Goal: Information Seeking & Learning: Learn about a topic

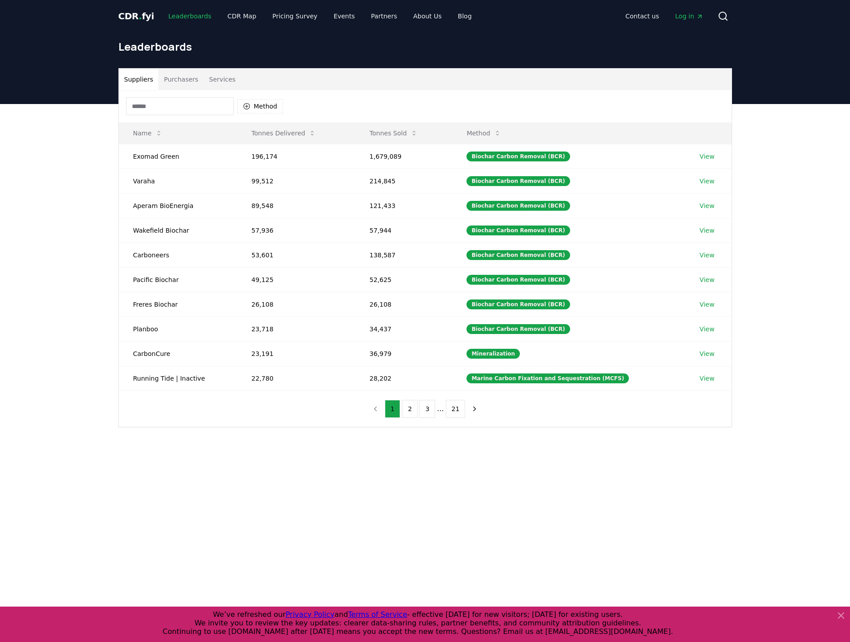
click at [186, 22] on link "Leaderboards" at bounding box center [189, 16] width 57 height 16
click at [231, 17] on link "CDR Map" at bounding box center [241, 16] width 43 height 16
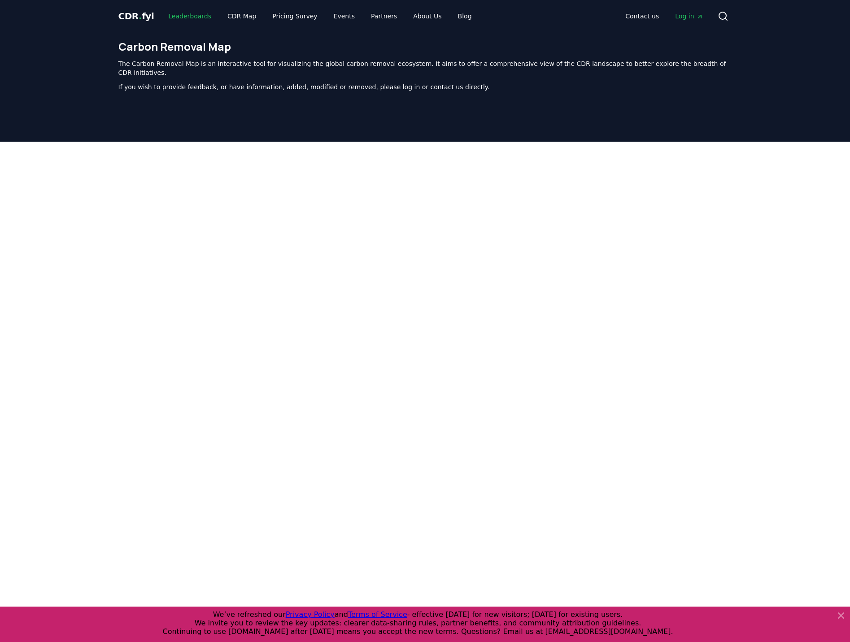
click at [192, 18] on link "Leaderboards" at bounding box center [189, 16] width 57 height 16
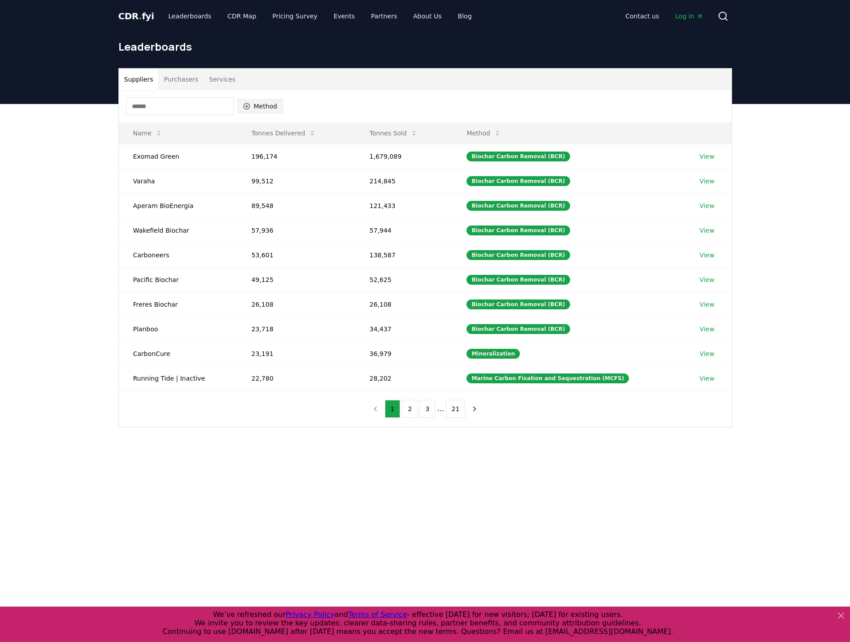
click at [270, 109] on button "Method" at bounding box center [260, 106] width 46 height 14
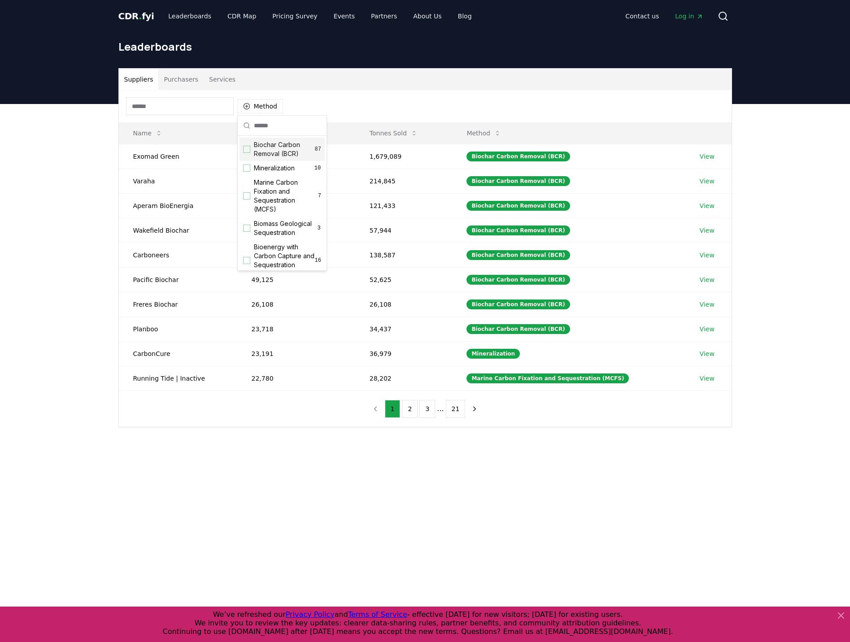
click at [290, 149] on span "Biochar Carbon Removal (BCR)" at bounding box center [284, 149] width 61 height 18
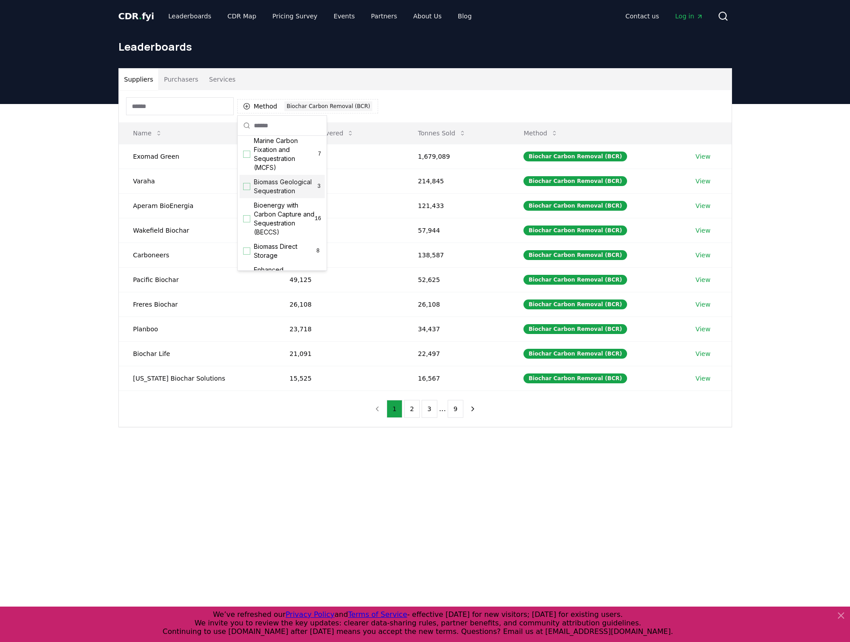
scroll to position [45, 0]
click at [282, 192] on span "Biomass Geological Sequestration" at bounding box center [285, 183] width 63 height 18
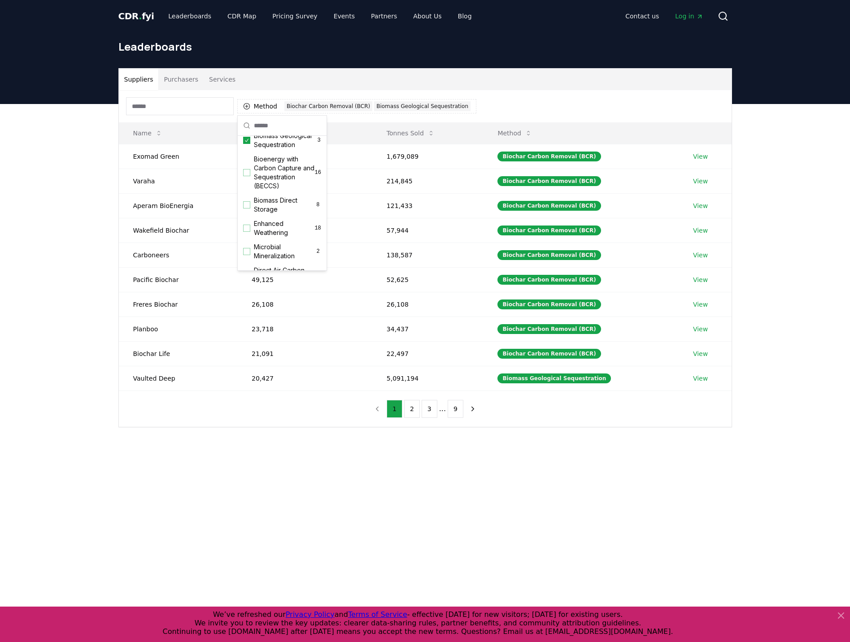
scroll to position [90, 0]
click at [262, 211] on span "Biomass Direct Storage" at bounding box center [284, 203] width 61 height 18
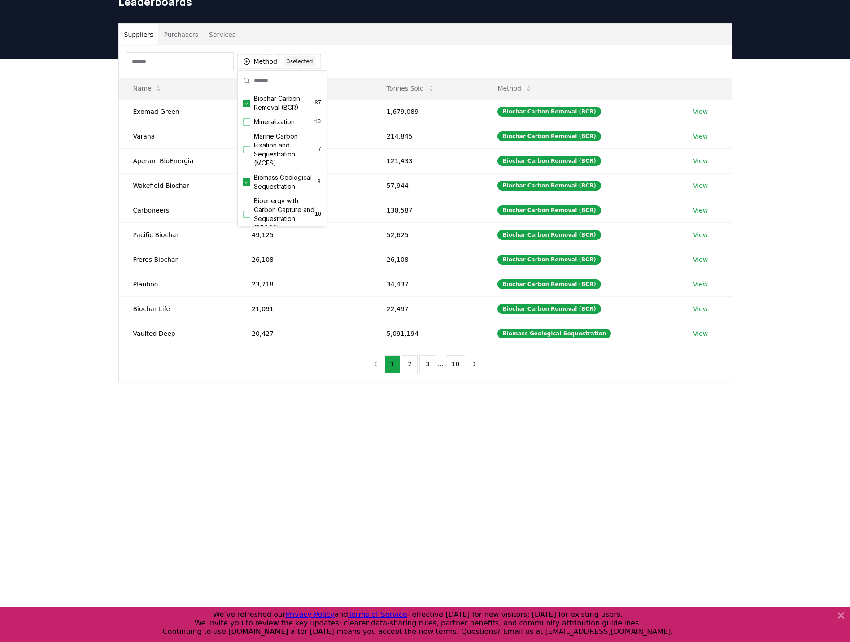
scroll to position [0, 0]
click at [385, 61] on div "Method 3 3 selected" at bounding box center [425, 61] width 613 height 32
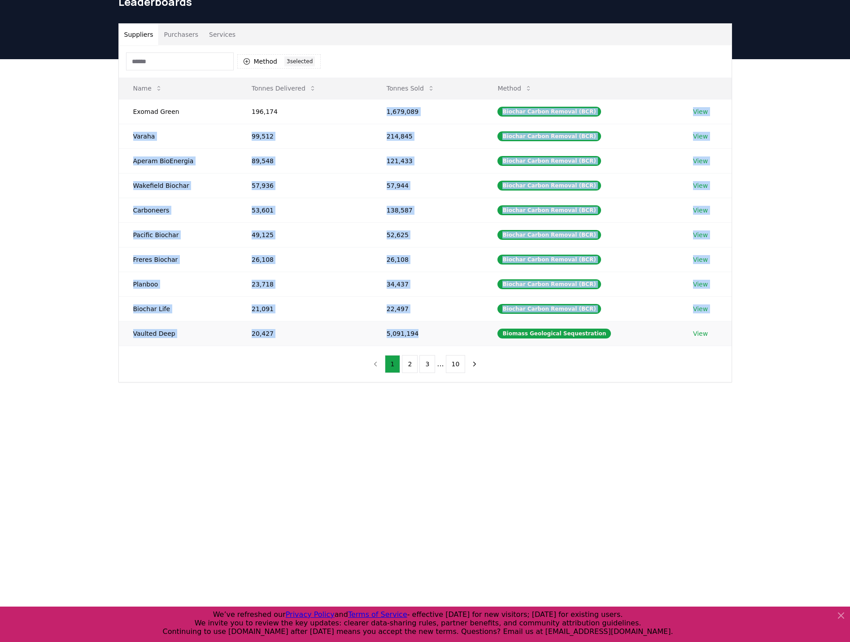
drag, startPoint x: 391, startPoint y: 115, endPoint x: 430, endPoint y: 334, distance: 222.4
click at [430, 334] on tbody "Exomad Green 196,174 1,679,089 Biochar Carbon Removal (BCR) View Varaha 99,512 …" at bounding box center [425, 222] width 613 height 247
drag, startPoint x: 430, startPoint y: 334, endPoint x: 432, endPoint y: 327, distance: 7.0
click at [432, 327] on td "5,091,194" at bounding box center [427, 333] width 111 height 25
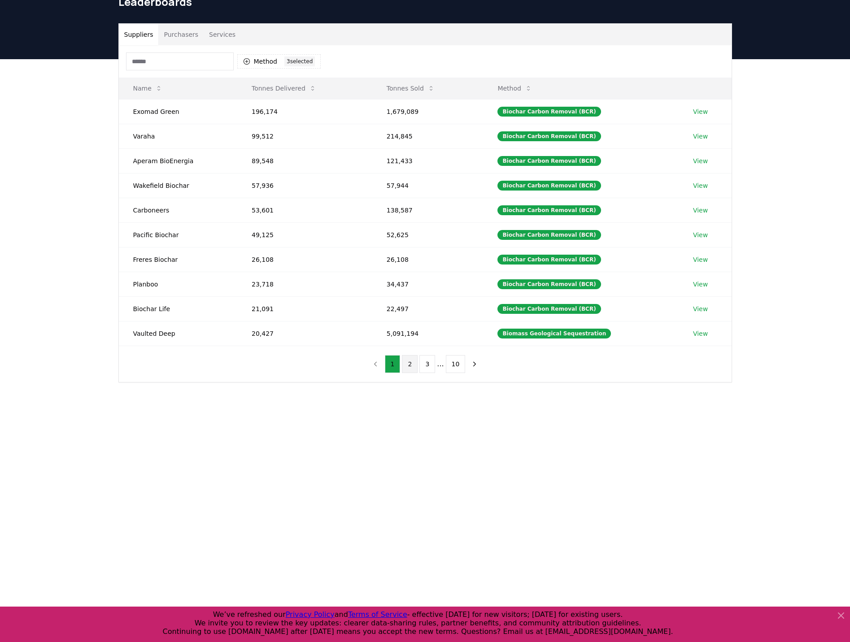
click at [412, 365] on button "2" at bounding box center [410, 364] width 16 height 18
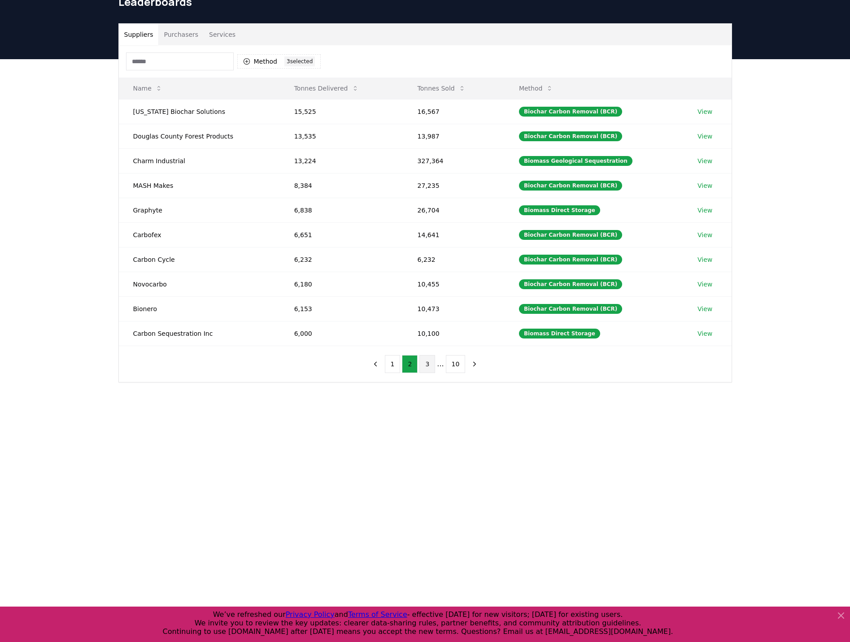
click at [429, 369] on button "3" at bounding box center [427, 364] width 16 height 18
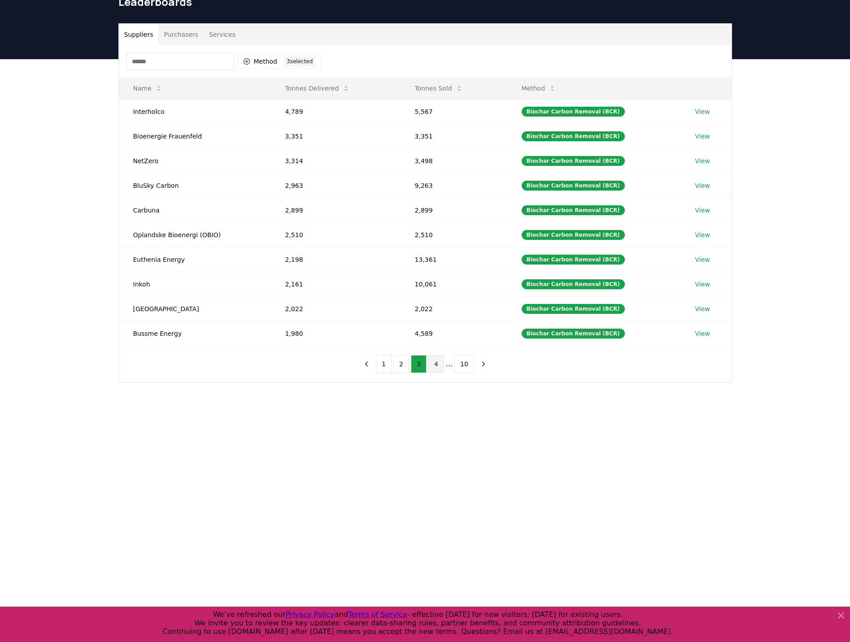
click at [435, 364] on button "4" at bounding box center [436, 364] width 16 height 18
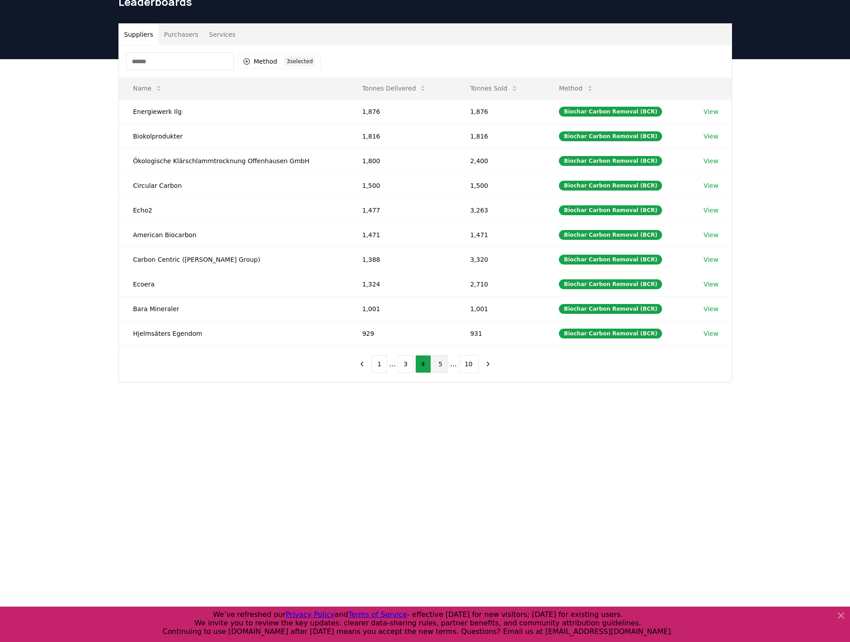
click at [441, 366] on button "5" at bounding box center [441, 364] width 16 height 18
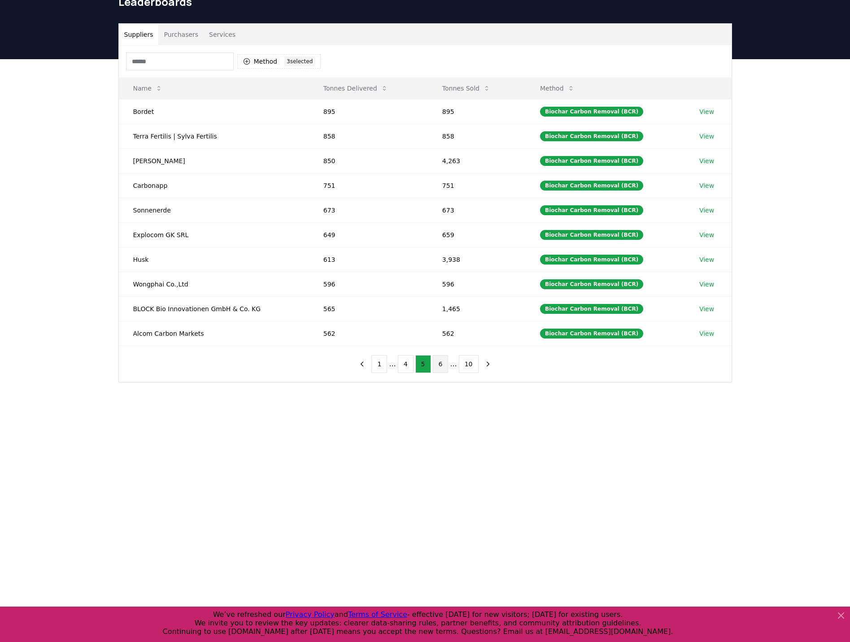
click at [445, 367] on button "6" at bounding box center [441, 364] width 16 height 18
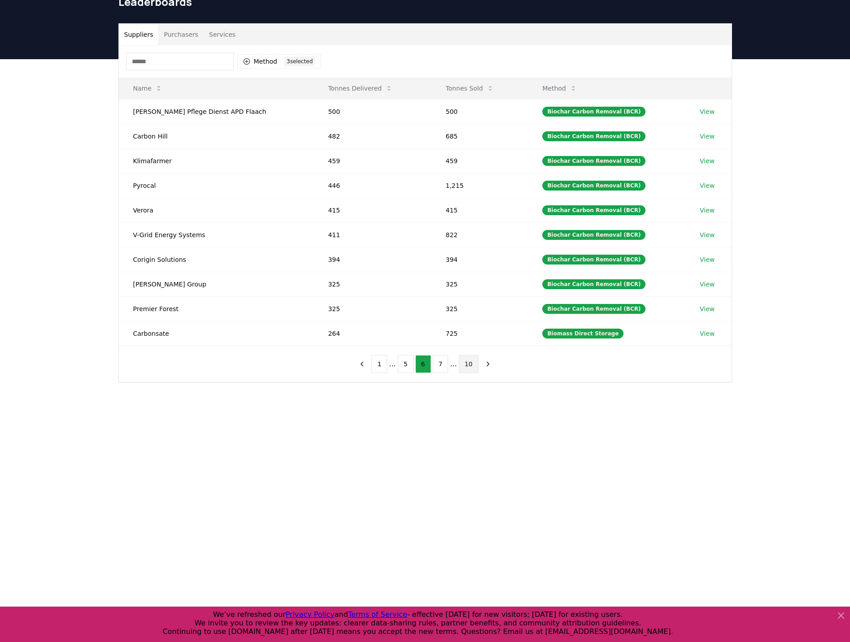
click at [459, 365] on button "10" at bounding box center [469, 364] width 20 height 18
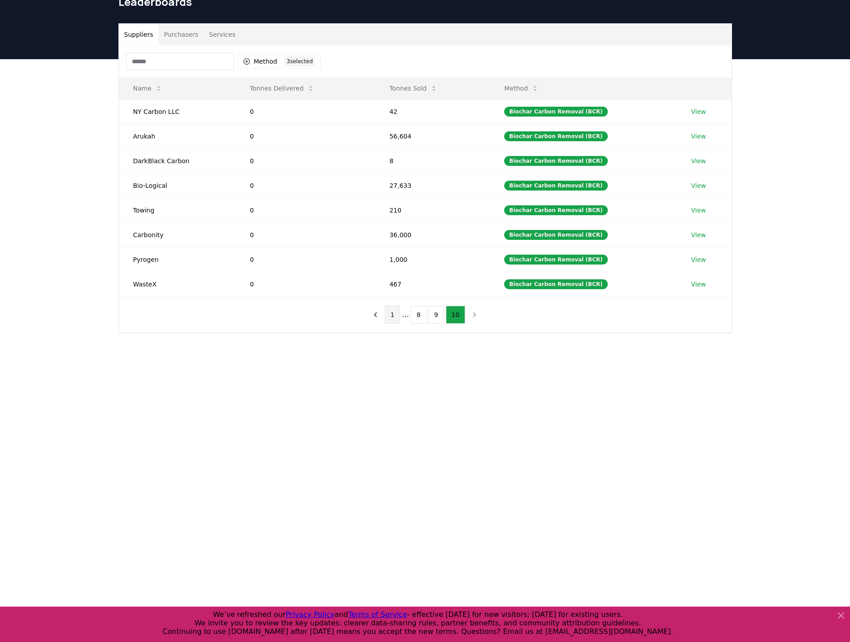
click at [395, 317] on button "1" at bounding box center [393, 315] width 16 height 18
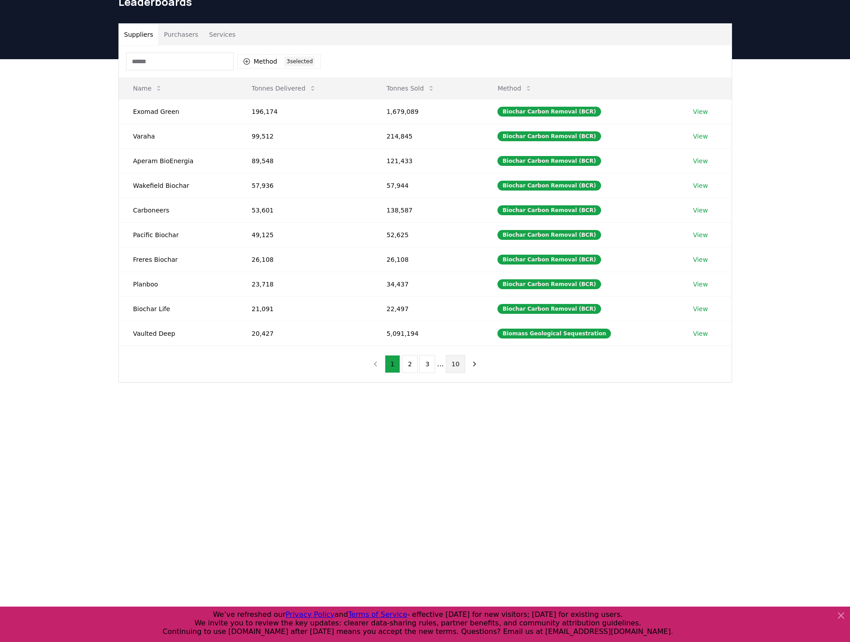
click at [459, 362] on button "10" at bounding box center [456, 364] width 20 height 18
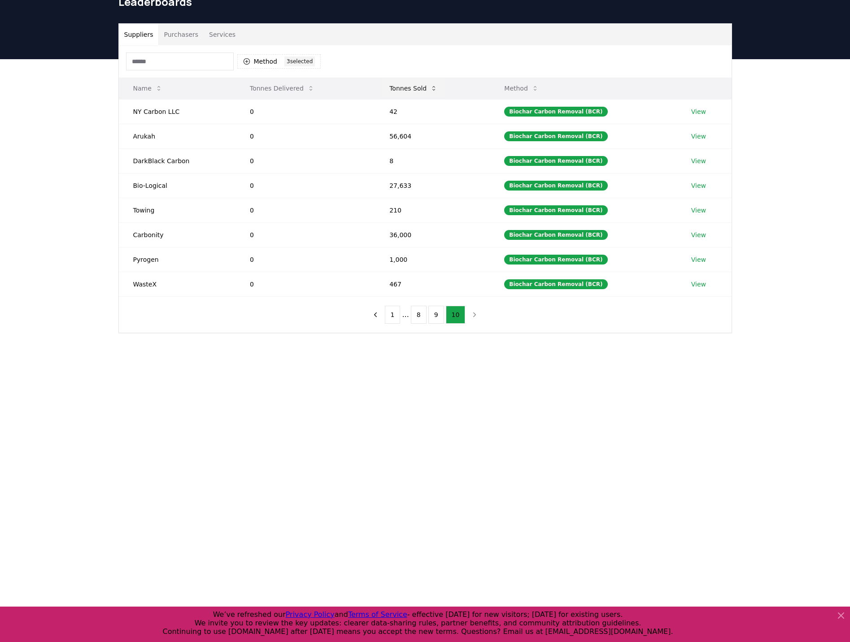
click at [436, 83] on button "Tonnes Sold" at bounding box center [413, 88] width 62 height 18
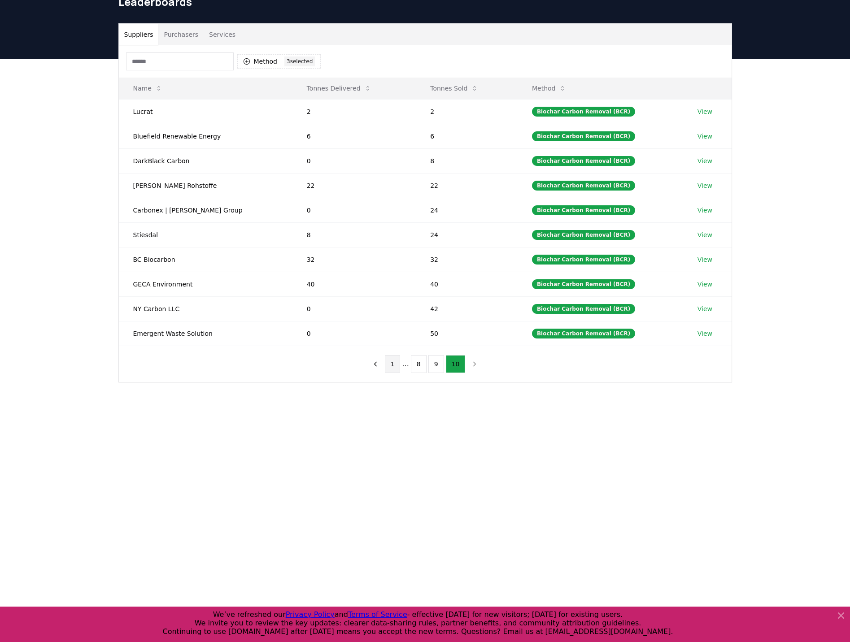
click at [393, 363] on button "1" at bounding box center [393, 364] width 16 height 18
click at [393, 368] on button "1" at bounding box center [393, 364] width 16 height 18
click at [471, 88] on icon at bounding box center [474, 88] width 7 height 7
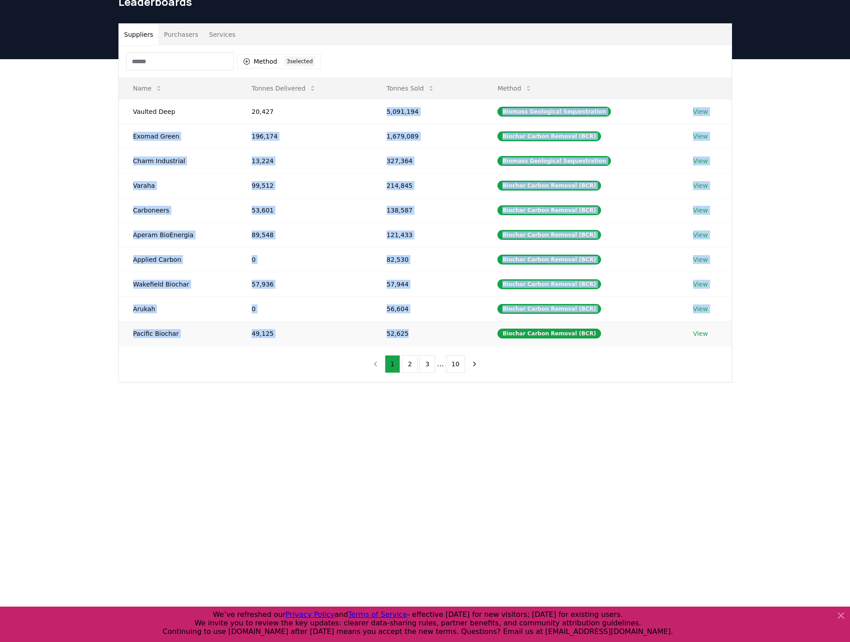
drag, startPoint x: 388, startPoint y: 112, endPoint x: 424, endPoint y: 332, distance: 222.7
click at [424, 332] on tbody "Vaulted Deep 20,427 5,091,194 Biomass Geological Sequestration View Exomad Gree…" at bounding box center [425, 222] width 613 height 247
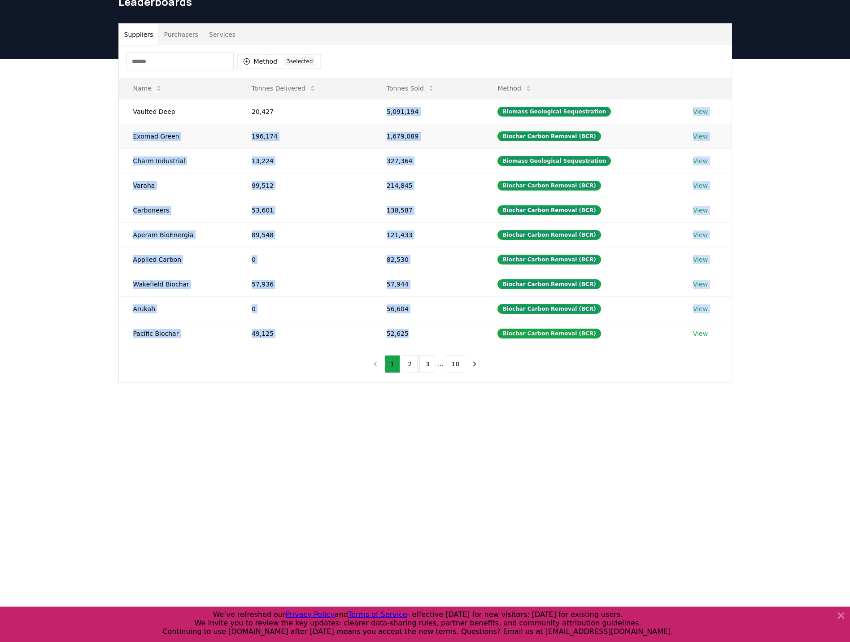
click at [299, 139] on td "196,174" at bounding box center [304, 136] width 135 height 25
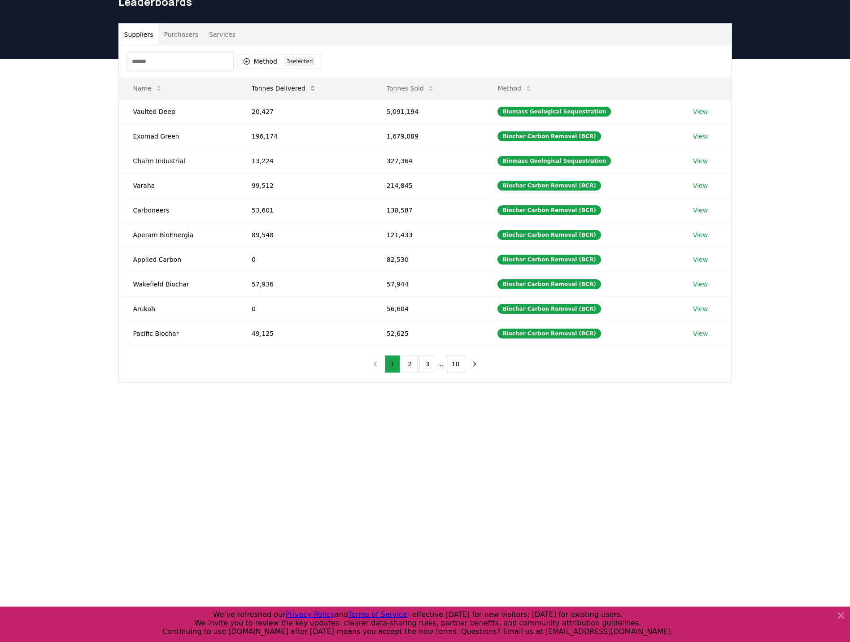
click at [302, 88] on button "Tonnes Delivered" at bounding box center [283, 88] width 79 height 18
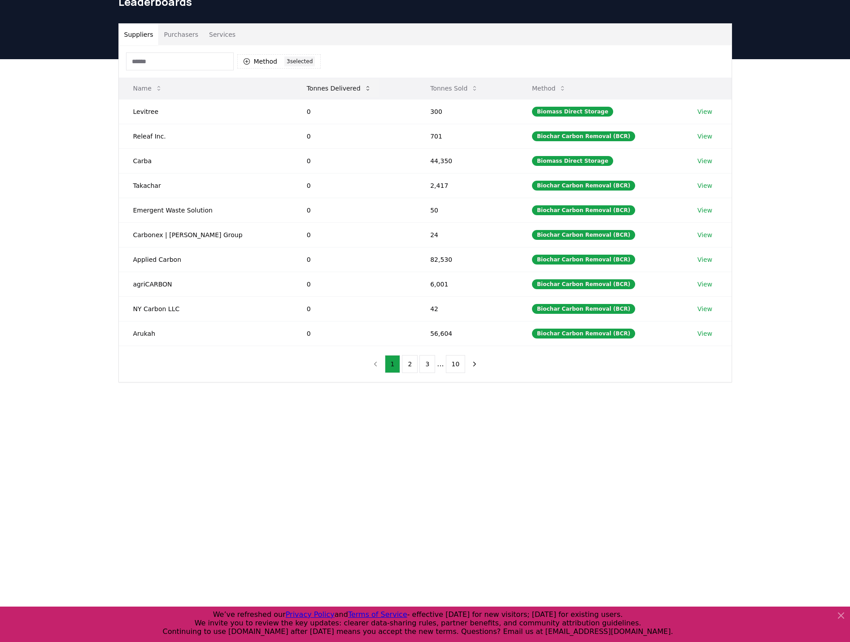
click at [304, 87] on button "Tonnes Delivered" at bounding box center [339, 88] width 79 height 18
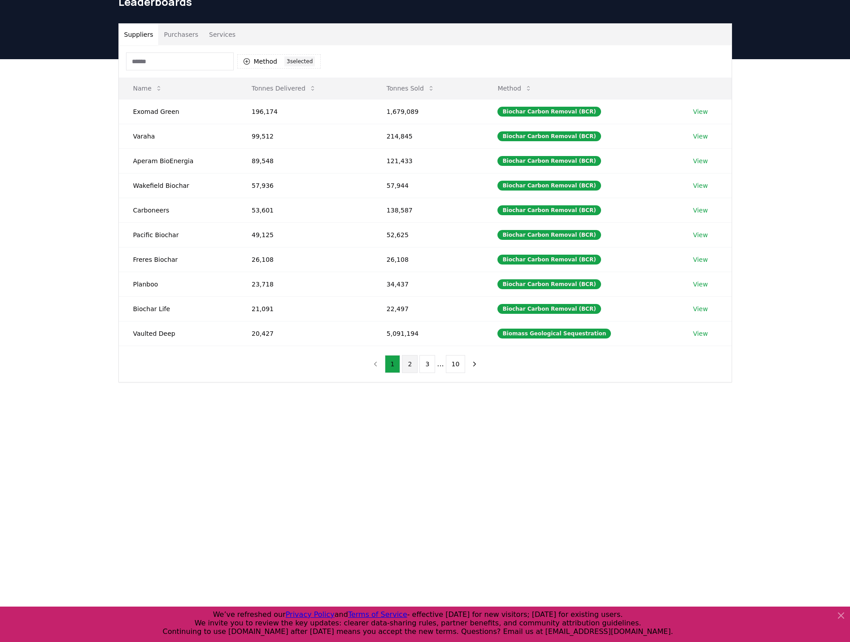
click at [417, 361] on button "2" at bounding box center [410, 364] width 16 height 18
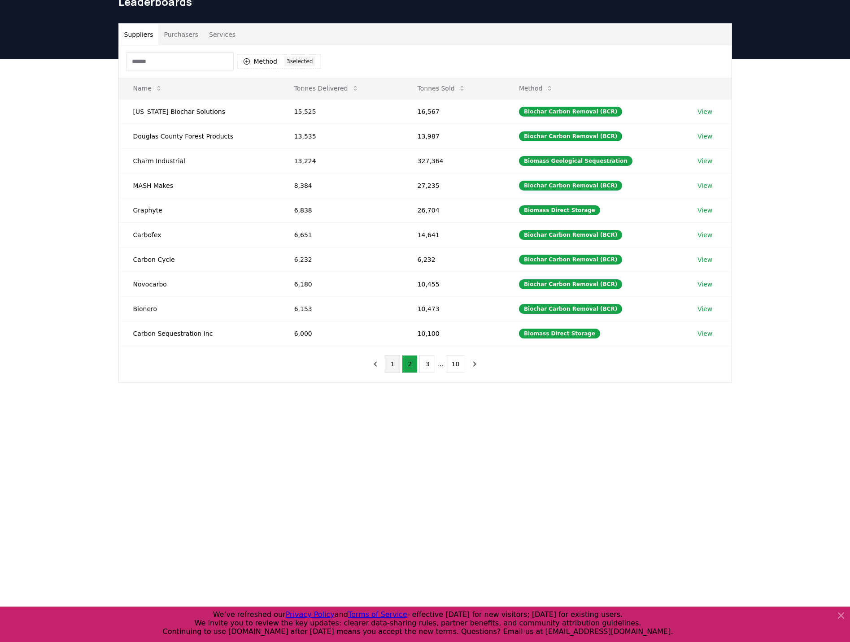
click at [394, 366] on button "1" at bounding box center [393, 364] width 16 height 18
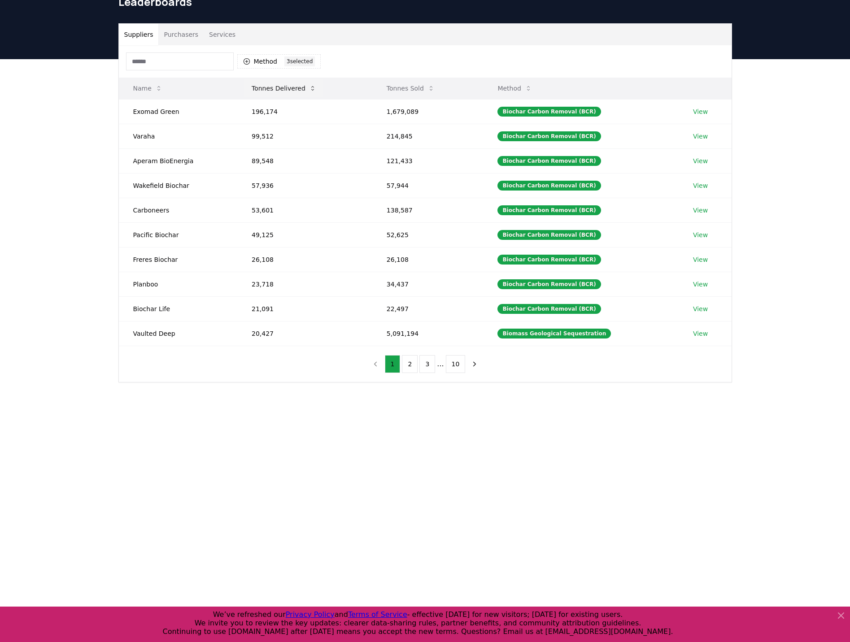
click at [309, 88] on icon at bounding box center [312, 88] width 7 height 7
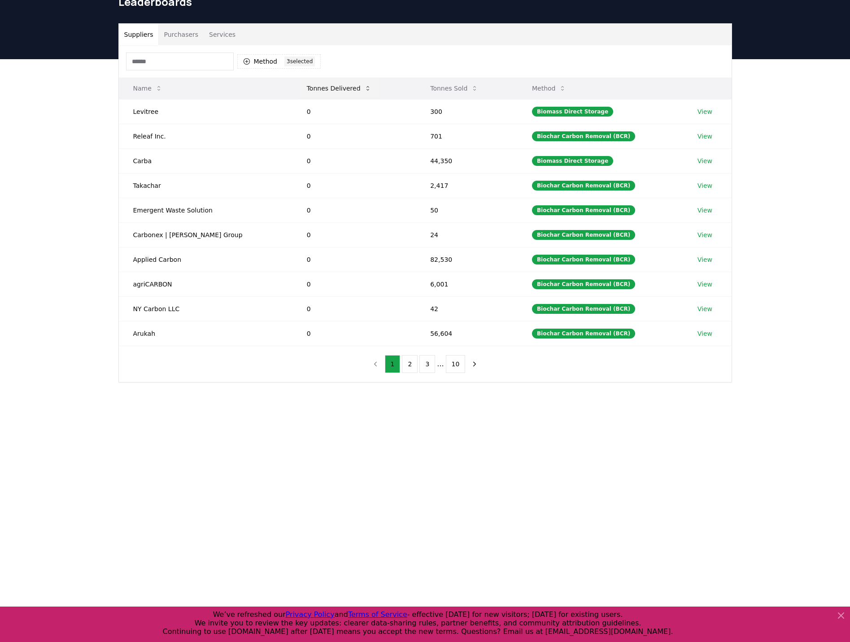
click at [364, 86] on icon at bounding box center [367, 88] width 7 height 7
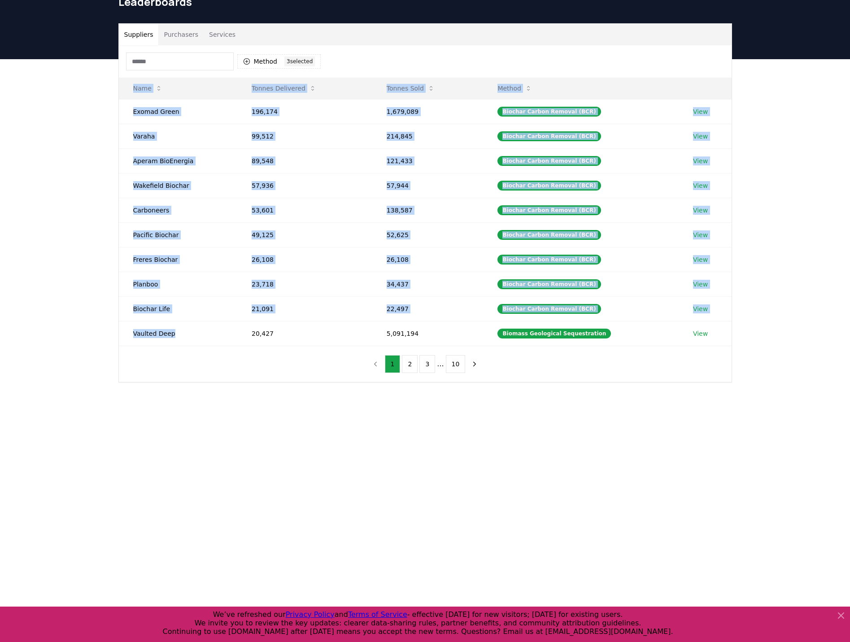
drag, startPoint x: 185, startPoint y: 336, endPoint x: 102, endPoint y: 336, distance: 83.0
click at [102, 336] on div "Suppliers Purchasers Services Method 3 3 selected Name Tonnes Delivered Tonnes …" at bounding box center [425, 238] width 850 height 359
drag, startPoint x: 102, startPoint y: 336, endPoint x: 152, endPoint y: 332, distance: 50.4
click at [153, 332] on td "Vaulted Deep" at bounding box center [178, 333] width 118 height 25
click at [139, 335] on td "Vaulted Deep" at bounding box center [178, 333] width 118 height 25
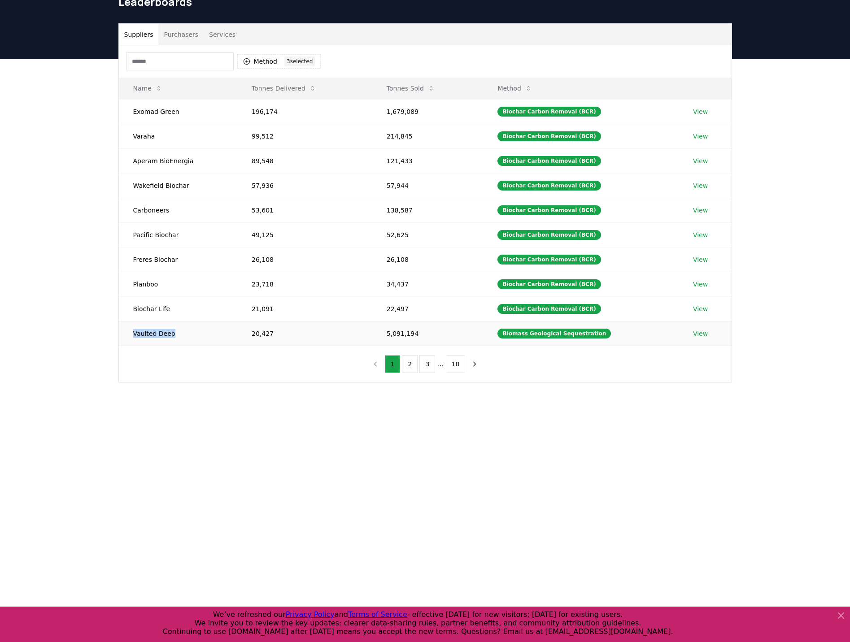
drag, startPoint x: 133, startPoint y: 336, endPoint x: 176, endPoint y: 335, distance: 42.6
click at [176, 335] on td "Vaulted Deep" at bounding box center [178, 333] width 118 height 25
copy td "Vaulted Deep"
drag, startPoint x: 155, startPoint y: 135, endPoint x: 116, endPoint y: 137, distance: 39.5
click at [116, 137] on div "Suppliers Purchasers Services Method 3 3 selected Name Tonnes Delivered Tonnes …" at bounding box center [425, 202] width 628 height 359
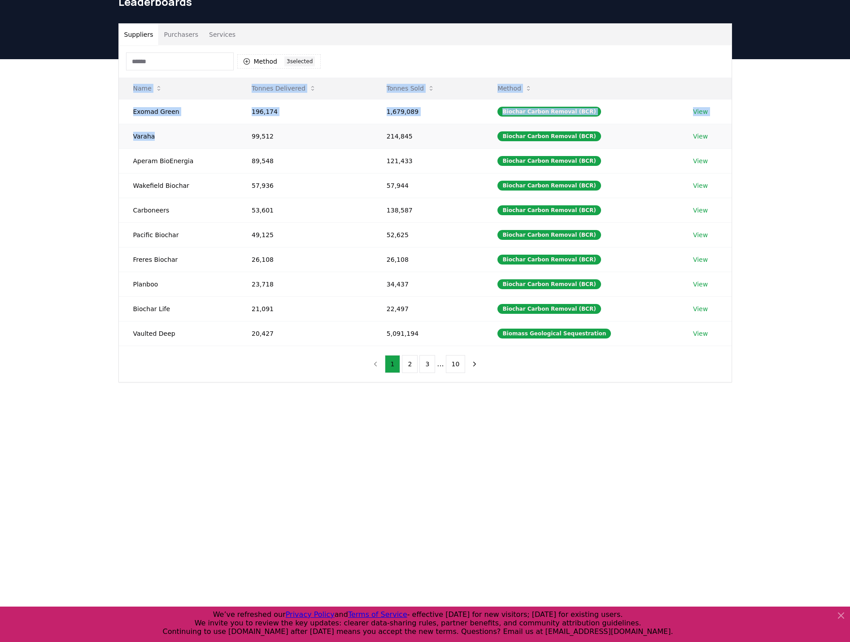
drag, startPoint x: 116, startPoint y: 137, endPoint x: 156, endPoint y: 136, distance: 40.4
click at [156, 136] on td "Varaha" at bounding box center [178, 136] width 118 height 25
click at [157, 136] on td "Varaha" at bounding box center [178, 136] width 118 height 25
drag, startPoint x: 157, startPoint y: 137, endPoint x: 130, endPoint y: 140, distance: 27.1
click at [130, 140] on td "Varaha" at bounding box center [178, 136] width 118 height 25
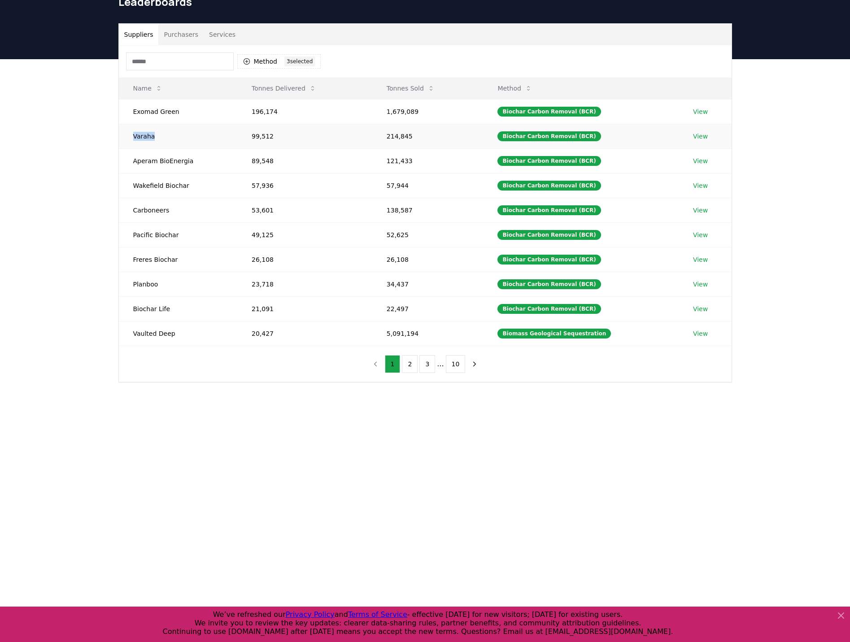
copy td "Varaha"
click at [309, 87] on icon at bounding box center [312, 88] width 7 height 7
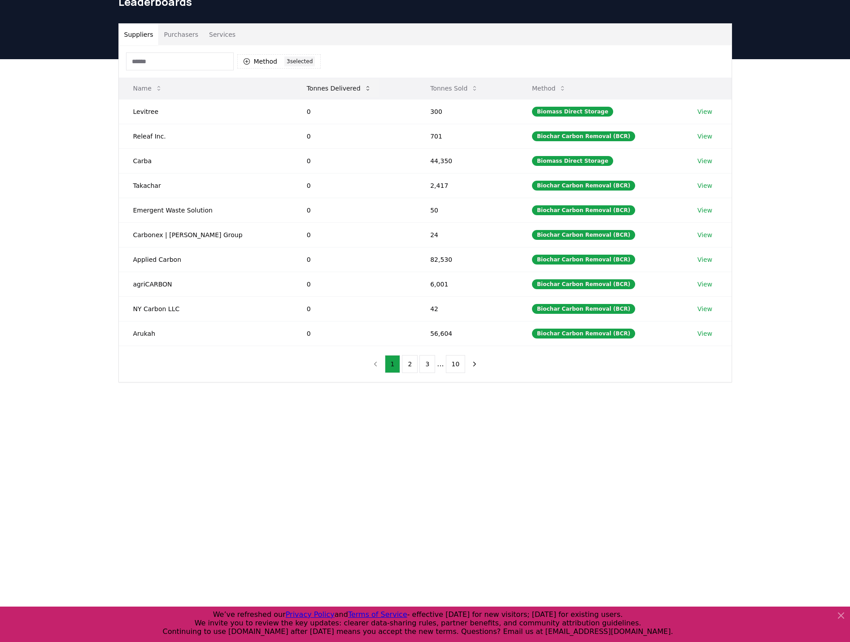
click at [306, 87] on button "Tonnes Delivered" at bounding box center [339, 88] width 79 height 18
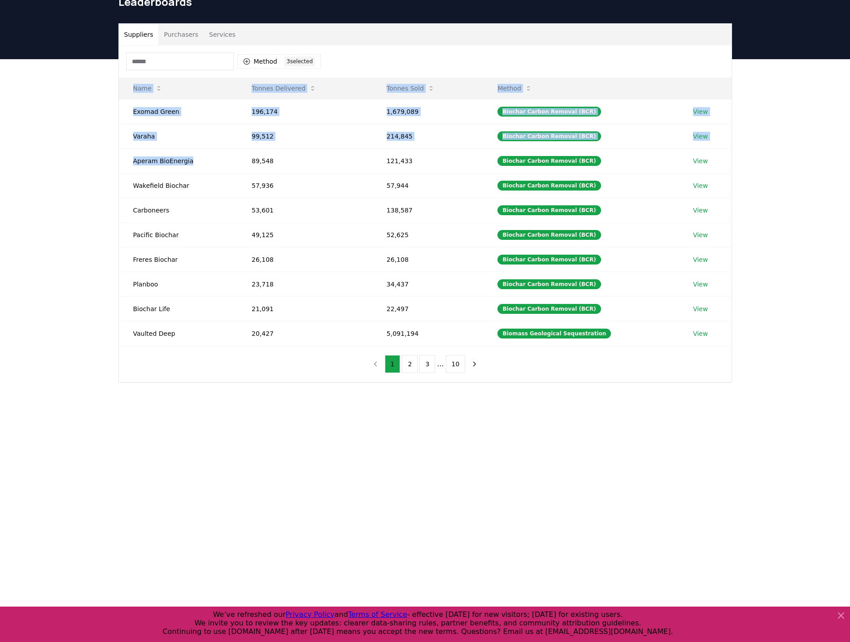
drag, startPoint x: 188, startPoint y: 162, endPoint x: 104, endPoint y: 161, distance: 83.9
click at [104, 161] on div "Suppliers Purchasers Services Method 3 3 selected Name Tonnes Delivered Tonnes …" at bounding box center [425, 238] width 850 height 359
drag, startPoint x: 104, startPoint y: 161, endPoint x: 192, endPoint y: 158, distance: 88.4
click at [192, 158] on td "Aperam BioEnergia" at bounding box center [178, 160] width 118 height 25
click at [233, 162] on td "Aperam BioEnergia" at bounding box center [178, 160] width 118 height 25
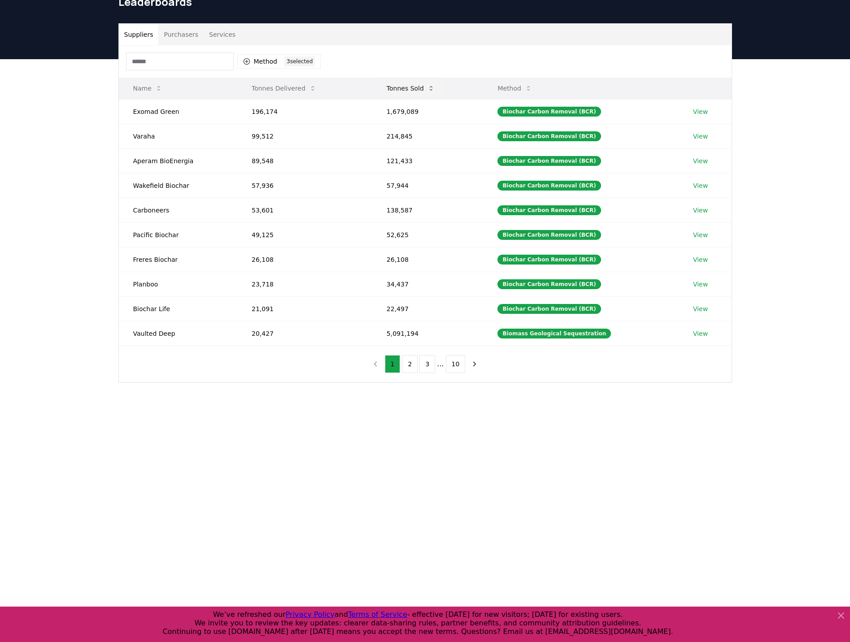
click at [432, 87] on icon at bounding box center [430, 88] width 7 height 7
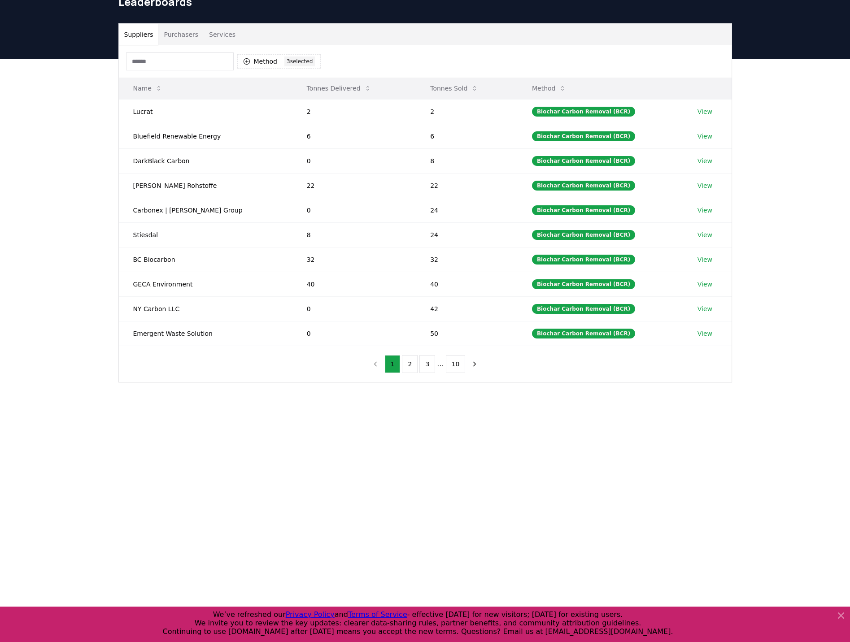
drag, startPoint x: 468, startPoint y: 84, endPoint x: 464, endPoint y: 87, distance: 5.5
click at [468, 85] on button "Tonnes Sold" at bounding box center [454, 88] width 62 height 18
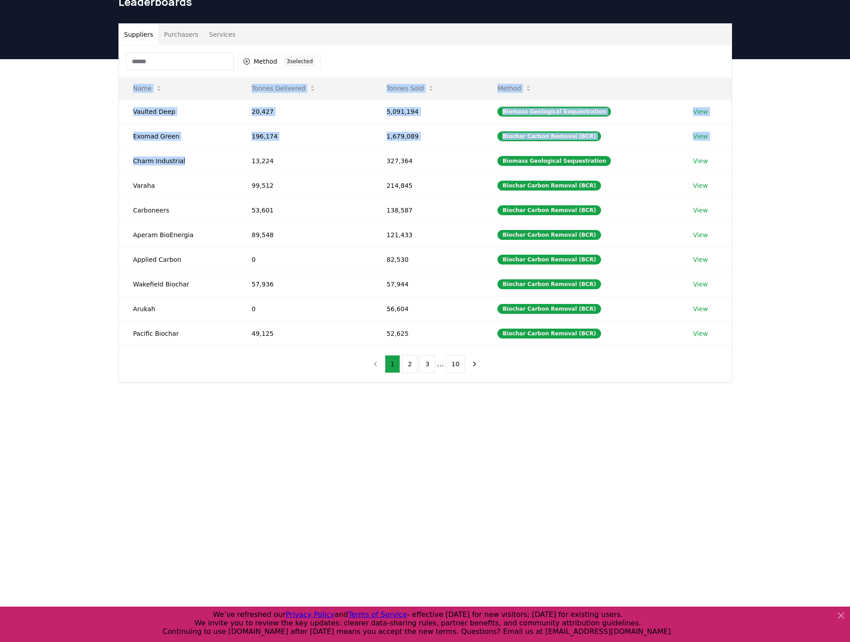
drag, startPoint x: 193, startPoint y: 160, endPoint x: 113, endPoint y: 160, distance: 80.3
click at [113, 160] on div "Suppliers Purchasers Services Method 3 3 selected Name Tonnes Delivered Tonnes …" at bounding box center [425, 202] width 628 height 359
click at [230, 159] on td "Charm Industrial" at bounding box center [178, 160] width 118 height 25
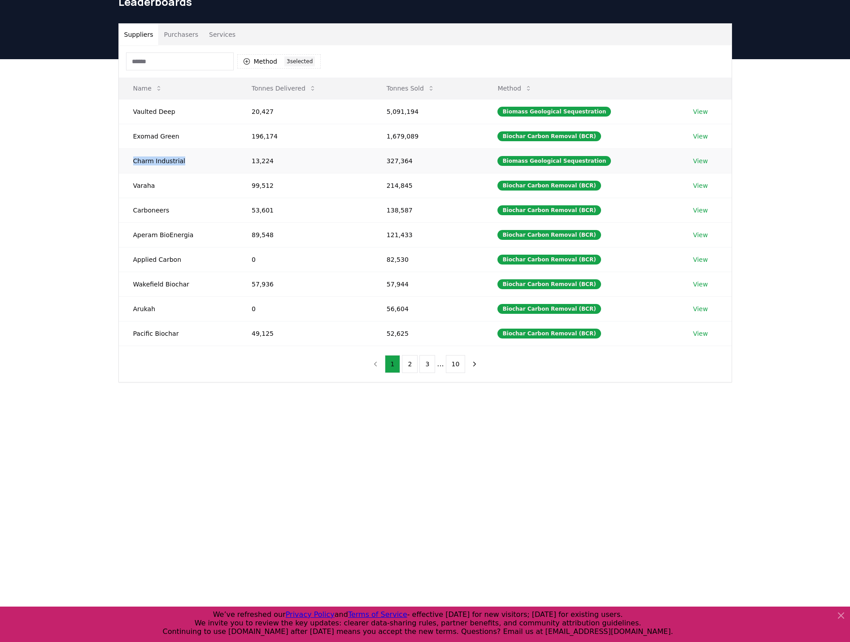
drag, startPoint x: 153, startPoint y: 162, endPoint x: 128, endPoint y: 162, distance: 24.2
click at [128, 162] on td "Charm Industrial" at bounding box center [178, 160] width 118 height 25
copy td "Charm Industrial"
drag, startPoint x: 168, startPoint y: 211, endPoint x: 127, endPoint y: 211, distance: 41.3
click at [127, 211] on td "Carboneers" at bounding box center [178, 210] width 118 height 25
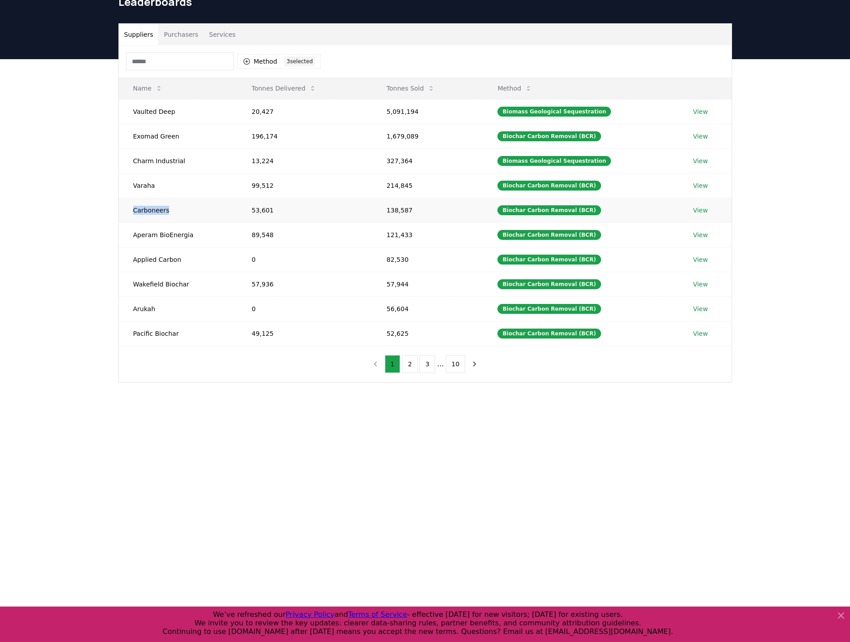
drag, startPoint x: 127, startPoint y: 211, endPoint x: 135, endPoint y: 210, distance: 8.2
copy td "Carboneers"
